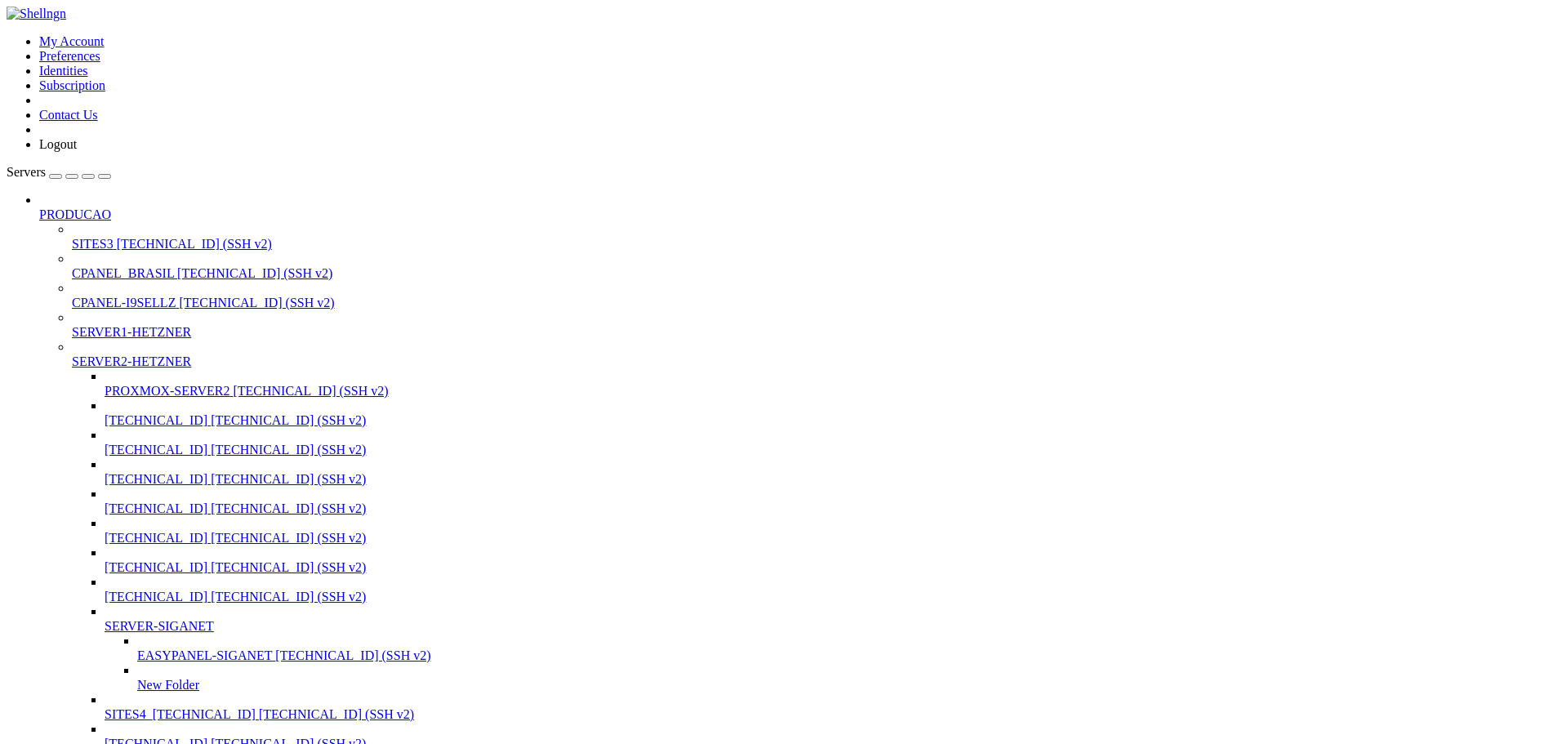
click at [88, 176] on div "button" at bounding box center [88, 176] width 0 height 0
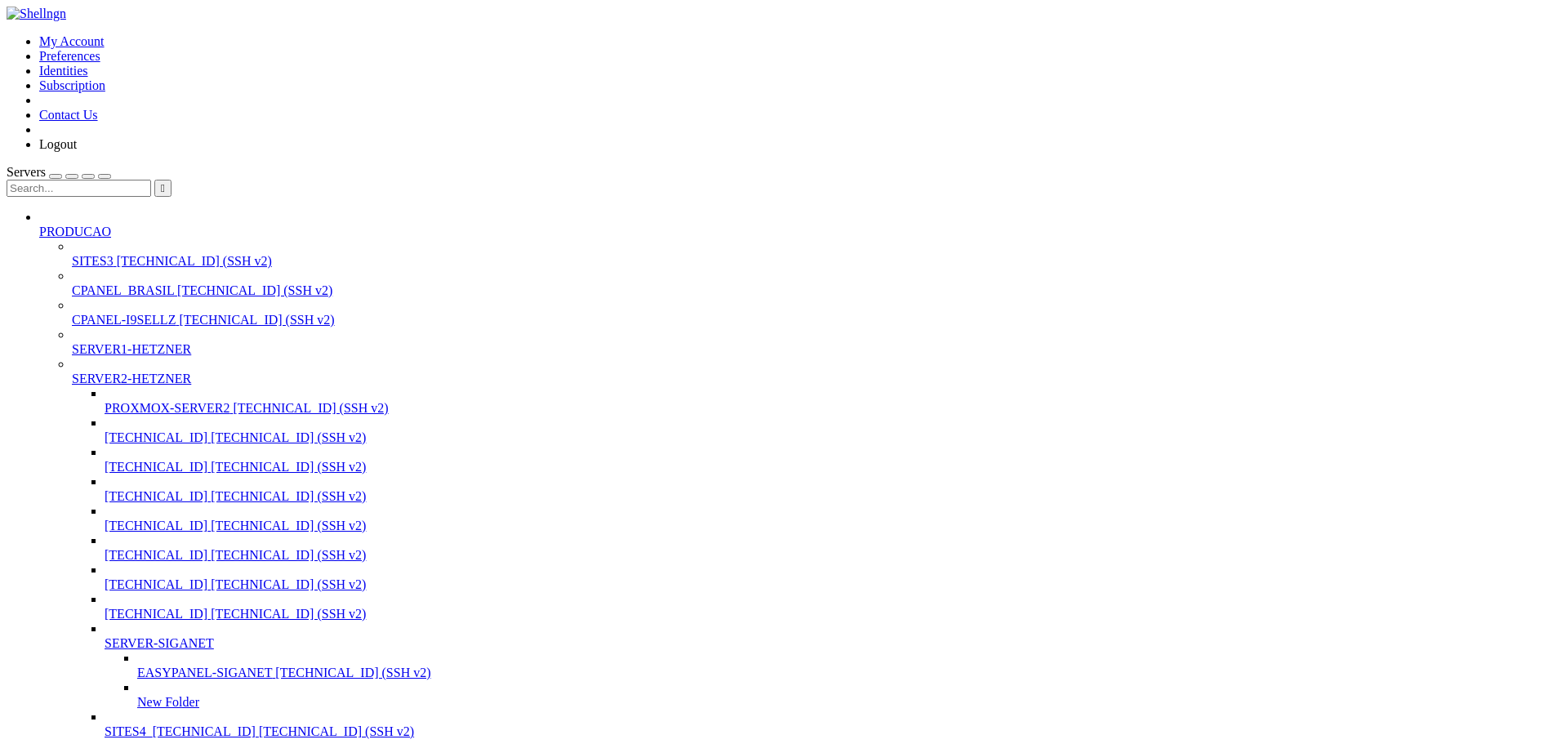
click at [110, 180] on input "text" at bounding box center [78, 188] width 144 height 17
paste input "[TECHNICAL_ID]"
click at [107, 577] on span "[TECHNICAL_ID]" at bounding box center [155, 585] width 103 height 14
type input "[TECHNICAL_ID]"
click at [107, 577] on span "[TECHNICAL_ID]" at bounding box center [155, 585] width 103 height 14
